Goal: Find specific fact: Find specific fact

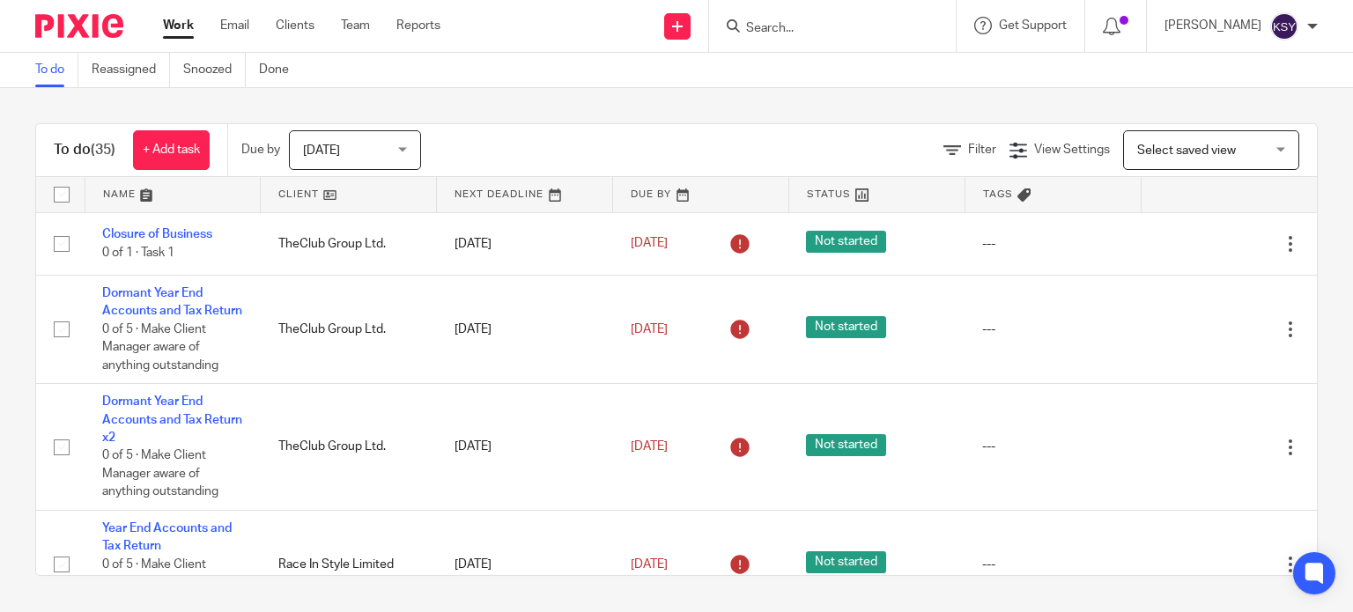
click at [675, 21] on input "Search" at bounding box center [824, 29] width 159 height 16
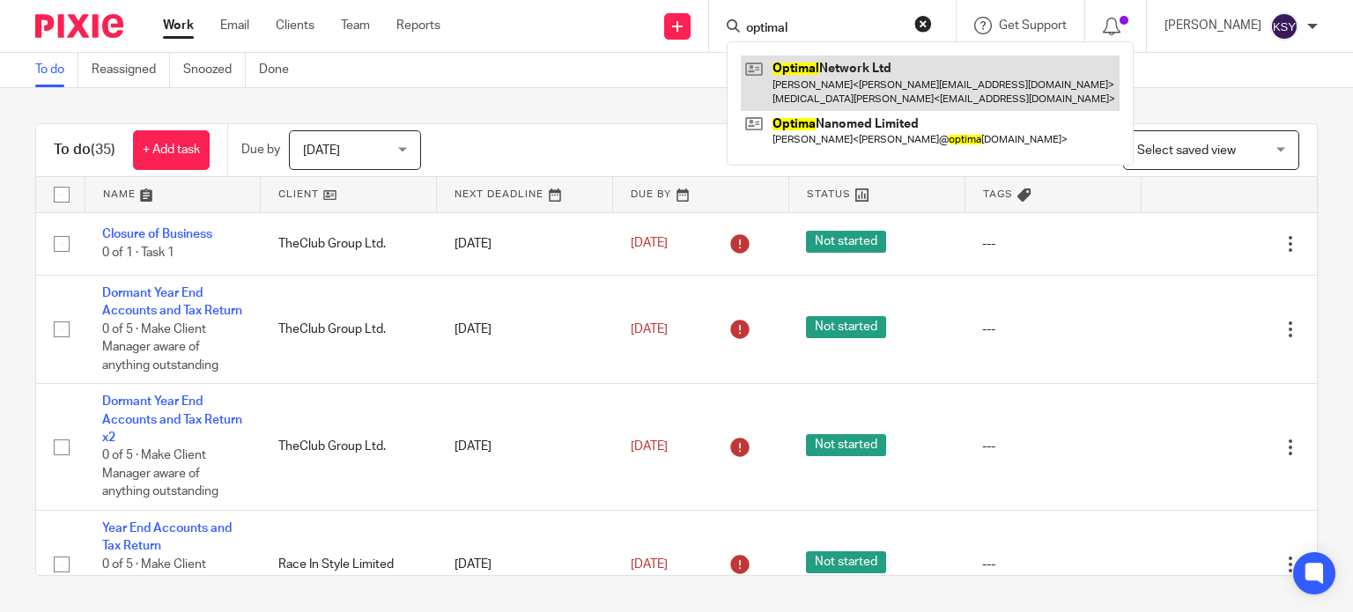
type input "optimal"
click at [675, 75] on link at bounding box center [930, 83] width 379 height 55
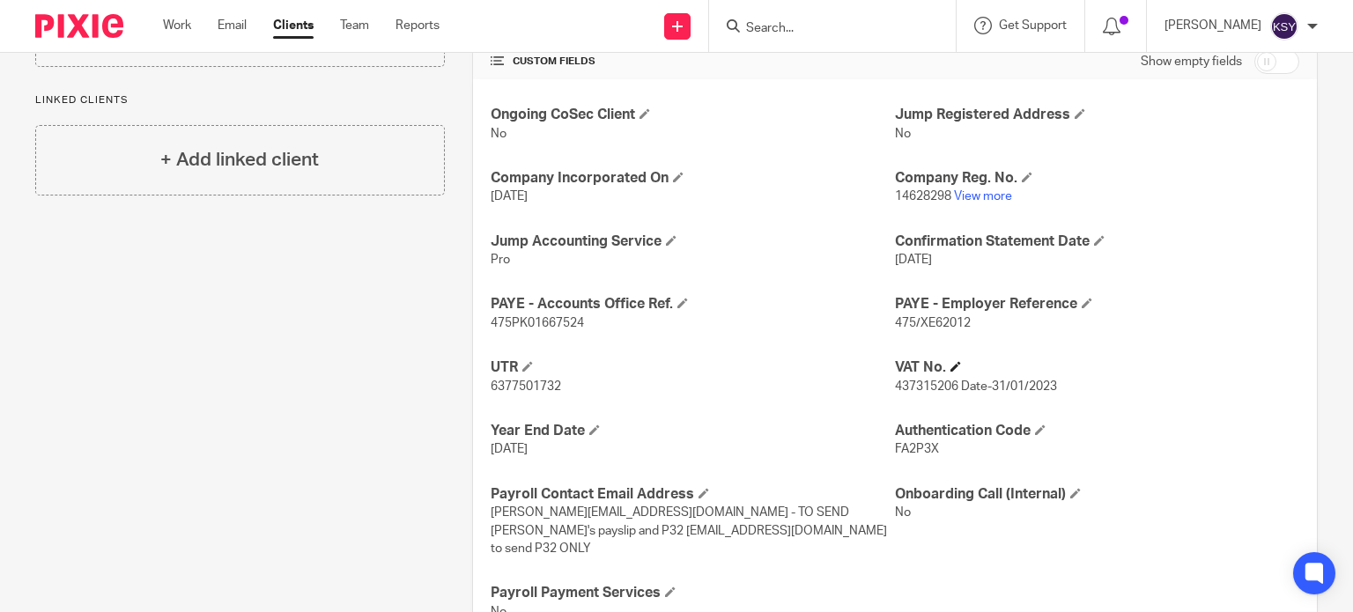
scroll to position [617, 0]
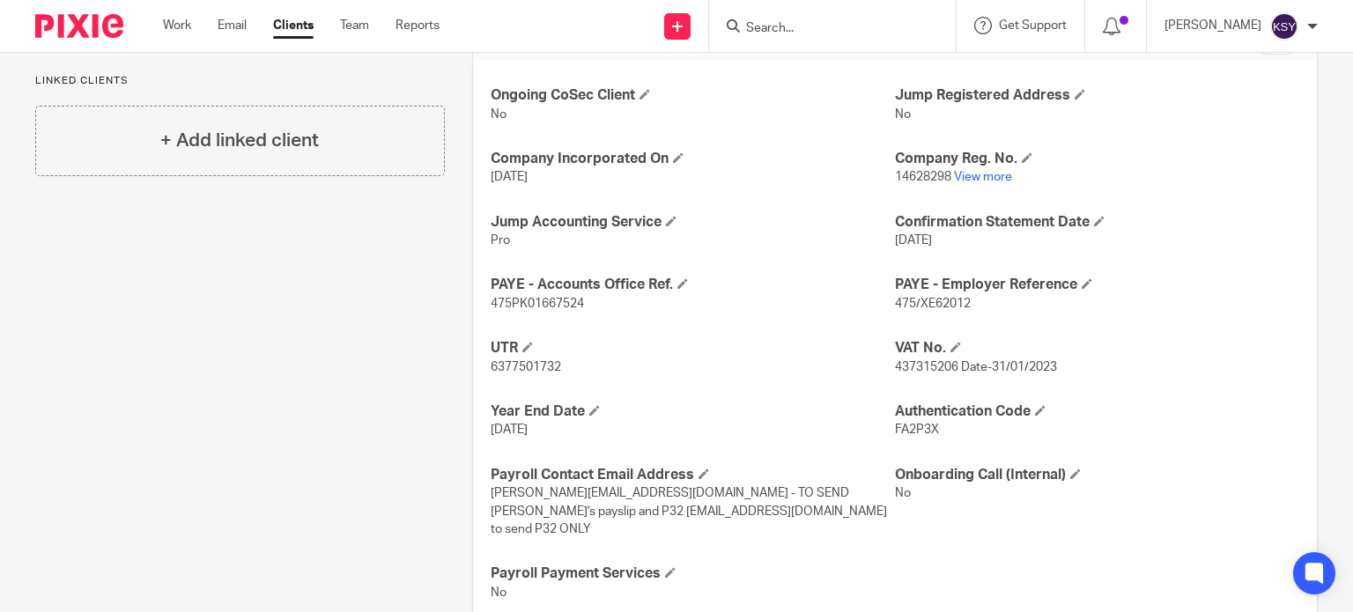
click at [922, 366] on span "437315206 Date-31/01/2023" at bounding box center [976, 367] width 162 height 12
drag, startPoint x: 922, startPoint y: 366, endPoint x: 897, endPoint y: 366, distance: 24.7
click at [898, 366] on span "437315206 Date-31/01/2023" at bounding box center [976, 367] width 162 height 12
copy span "437315206"
